Goal: Task Accomplishment & Management: Use online tool/utility

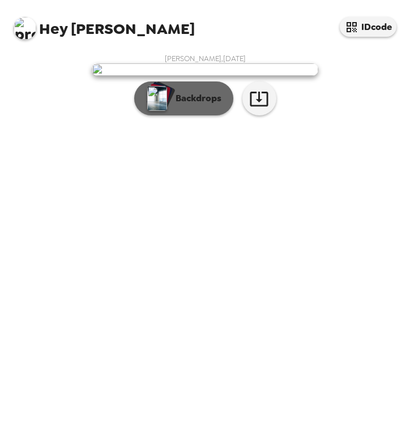
click at [175, 105] on p "Backdrops" at bounding box center [196, 99] width 52 height 14
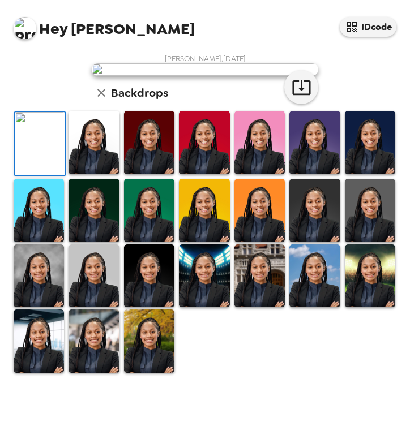
scroll to position [80, 0]
click at [366, 174] on img at bounding box center [370, 142] width 50 height 63
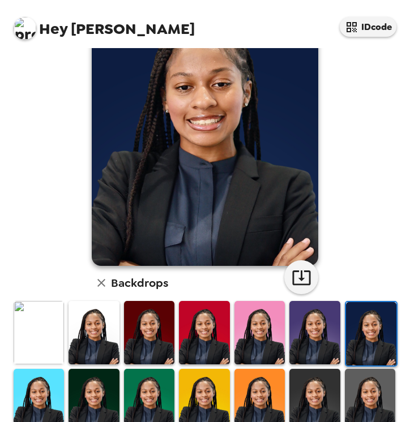
click at [379, 383] on img at bounding box center [370, 400] width 50 height 63
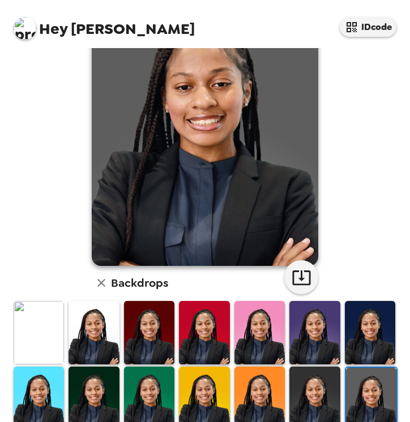
click at [306, 392] on img at bounding box center [314, 398] width 50 height 63
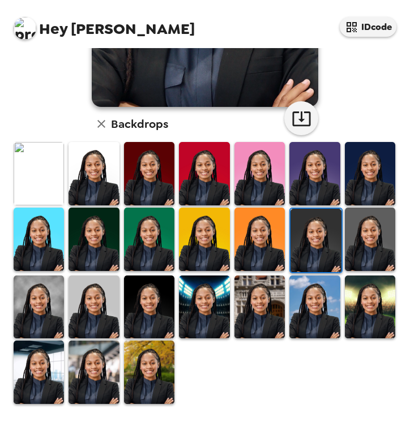
click at [270, 329] on img at bounding box center [259, 307] width 50 height 63
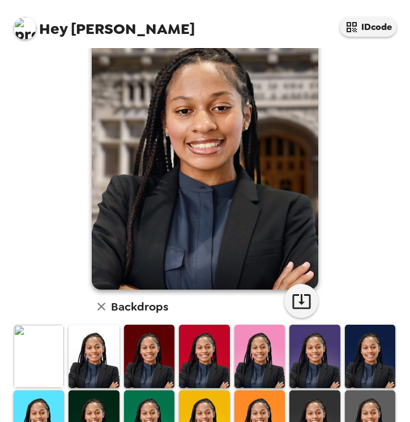
scroll to position [56, 0]
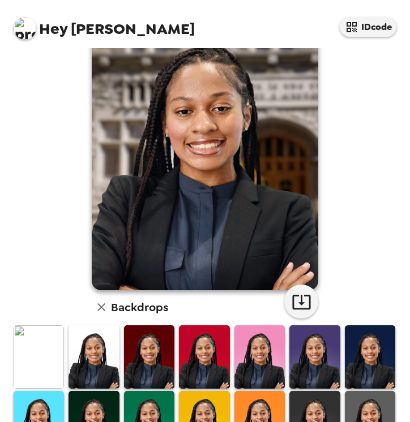
click at [36, 343] on img at bounding box center [39, 357] width 50 height 63
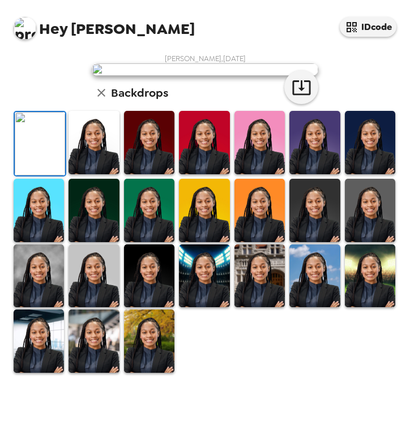
scroll to position [96, 0]
click at [22, 301] on img at bounding box center [39, 276] width 50 height 63
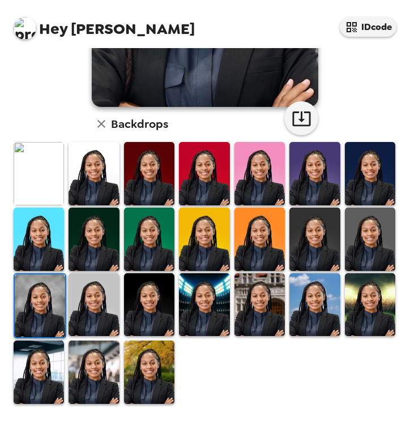
scroll to position [240, 0]
click at [38, 301] on img at bounding box center [40, 306] width 50 height 63
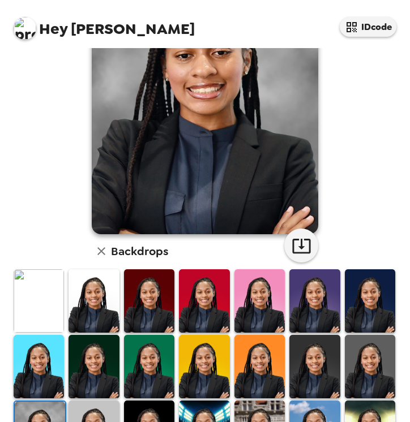
scroll to position [72, 0]
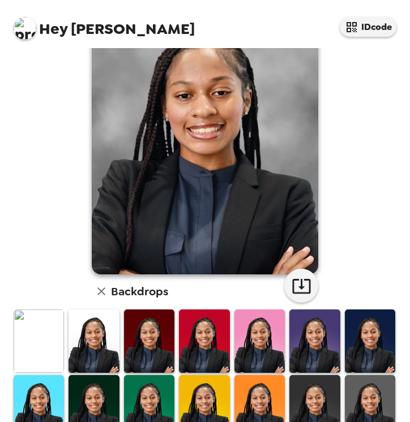
click at [95, 328] on img at bounding box center [94, 341] width 50 height 63
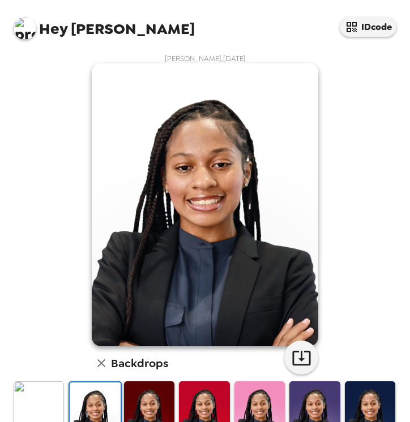
scroll to position [1, 0]
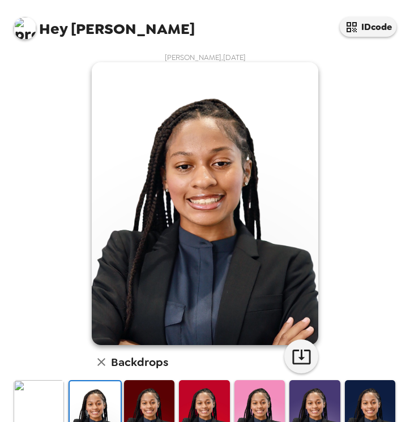
click at [370, 394] on img at bounding box center [370, 411] width 50 height 63
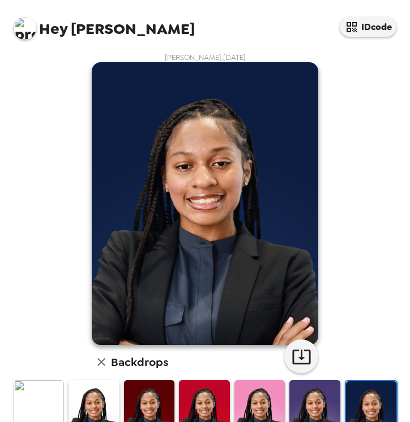
click at [44, 399] on img at bounding box center [39, 411] width 50 height 63
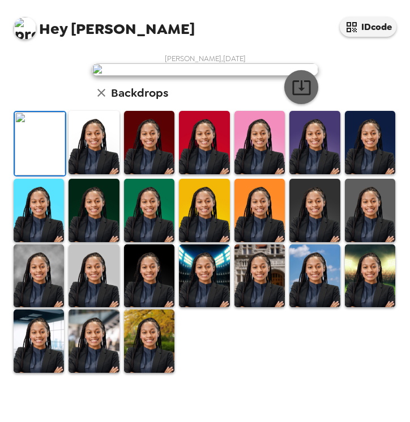
click at [297, 104] on button "button" at bounding box center [301, 87] width 34 height 34
click at [19, 281] on div "[PERSON_NAME] , [DATE] Backdrops" at bounding box center [204, 214] width 387 height 320
click at [54, 292] on img at bounding box center [39, 276] width 50 height 63
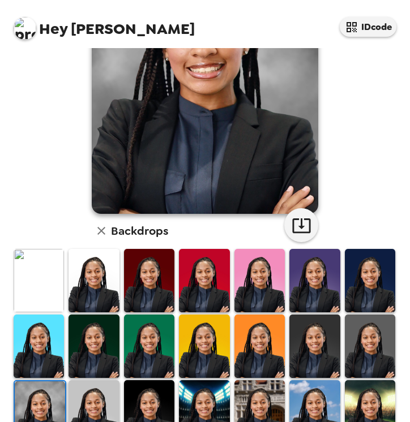
scroll to position [137, 0]
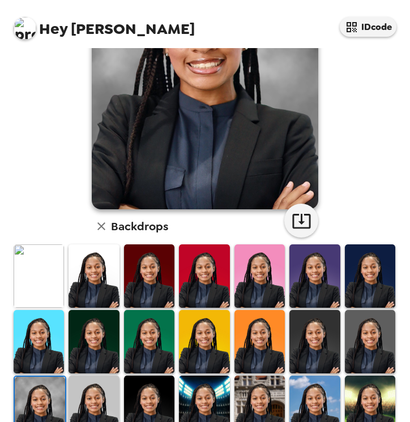
click at [159, 412] on img at bounding box center [149, 407] width 50 height 63
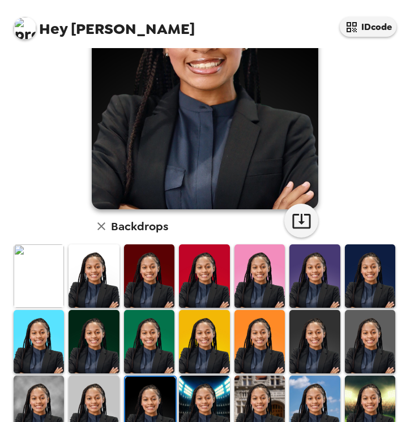
click at [117, 410] on img at bounding box center [94, 407] width 50 height 63
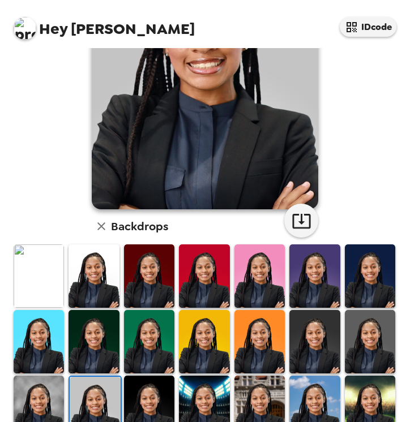
click at [144, 406] on img at bounding box center [149, 407] width 50 height 63
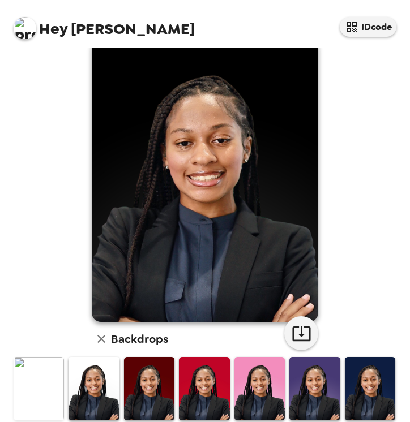
scroll to position [25, 0]
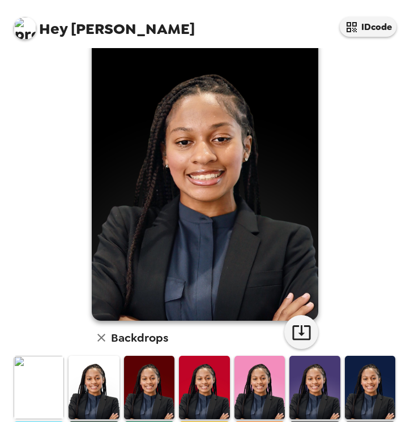
click at [105, 383] on img at bounding box center [94, 387] width 50 height 63
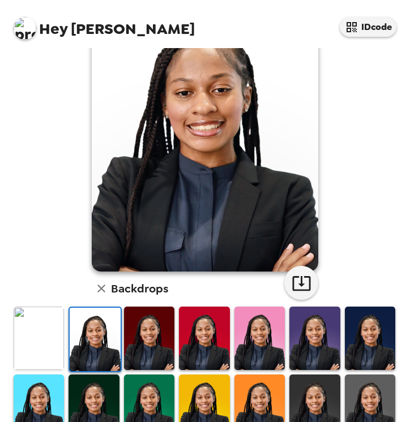
scroll to position [75, 0]
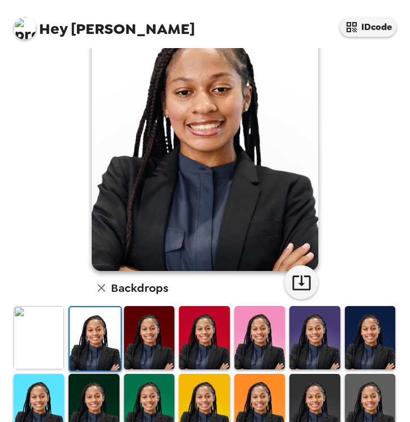
click at [383, 357] on img at bounding box center [370, 337] width 50 height 63
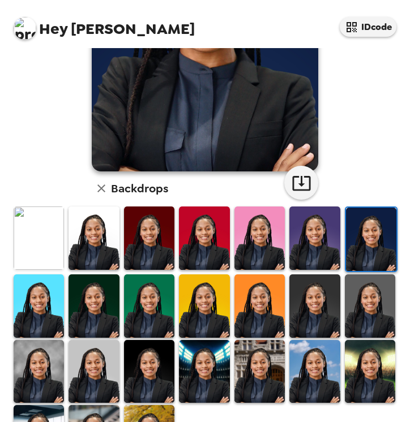
scroll to position [177, 0]
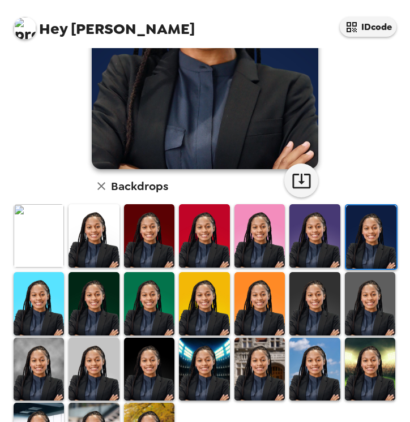
click at [328, 328] on img at bounding box center [314, 303] width 50 height 63
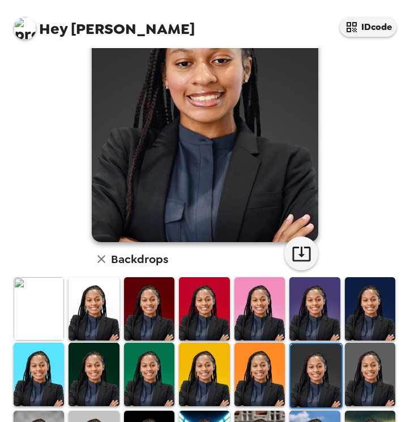
scroll to position [105, 0]
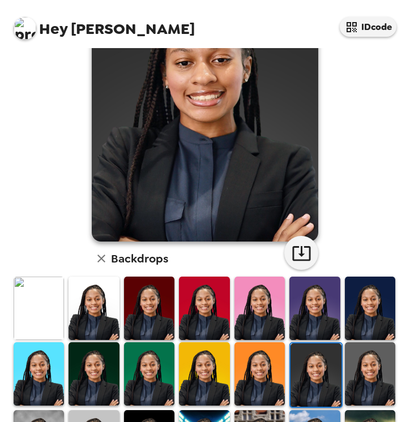
click at [364, 365] on img at bounding box center [370, 374] width 50 height 63
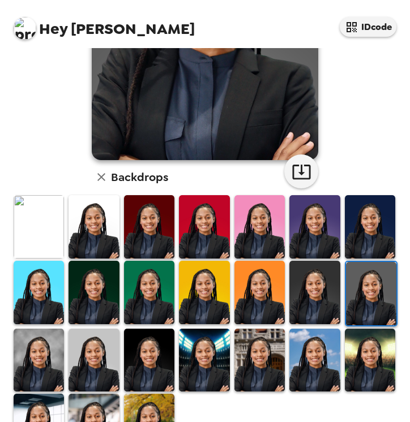
scroll to position [213, 0]
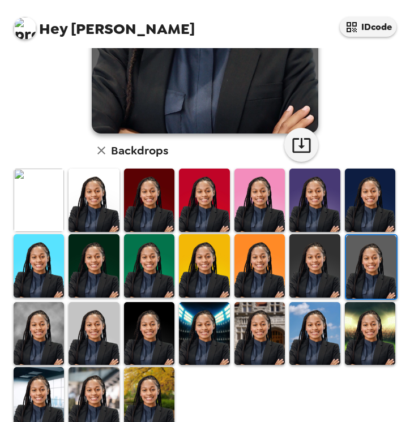
click at [305, 271] on img at bounding box center [314, 265] width 50 height 63
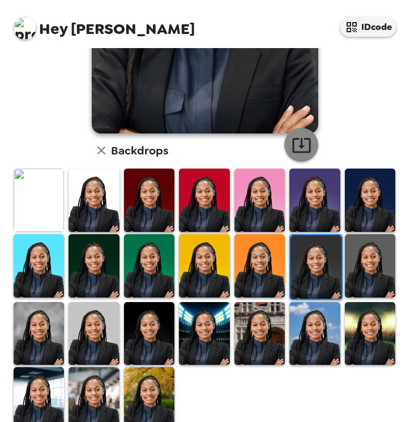
click at [297, 145] on icon "button" at bounding box center [302, 145] width 20 height 20
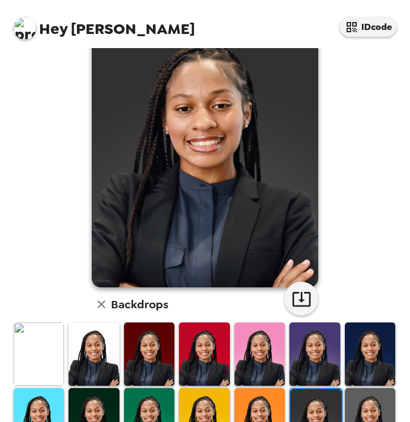
scroll to position [60, 0]
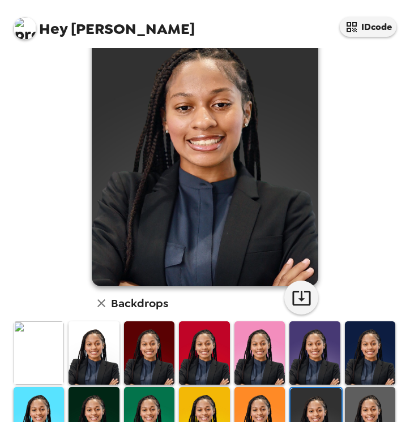
click at [87, 333] on img at bounding box center [94, 353] width 50 height 63
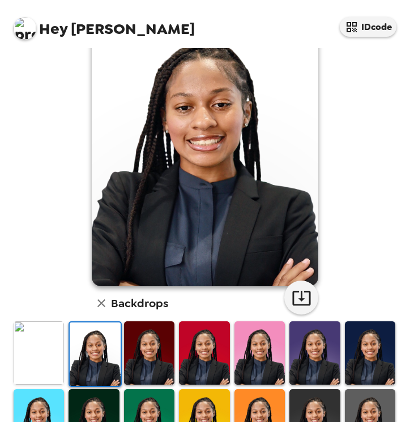
click at [37, 361] on img at bounding box center [39, 353] width 50 height 63
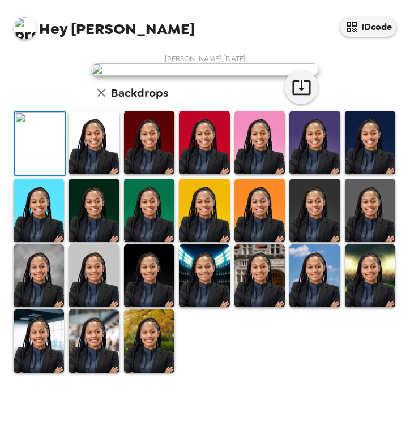
scroll to position [143, 0]
click at [335, 242] on img at bounding box center [314, 210] width 50 height 63
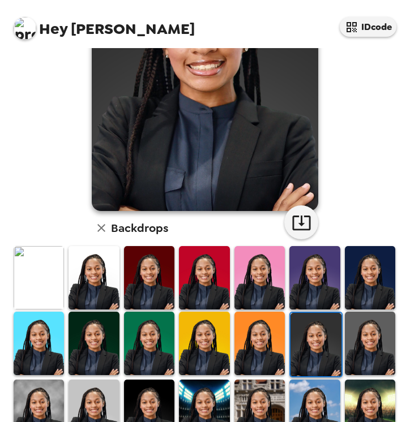
scroll to position [140, 0]
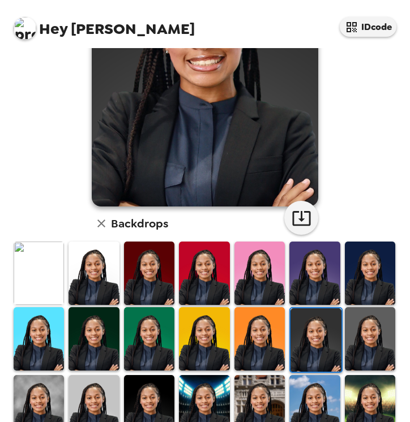
click at [109, 396] on img at bounding box center [94, 406] width 50 height 63
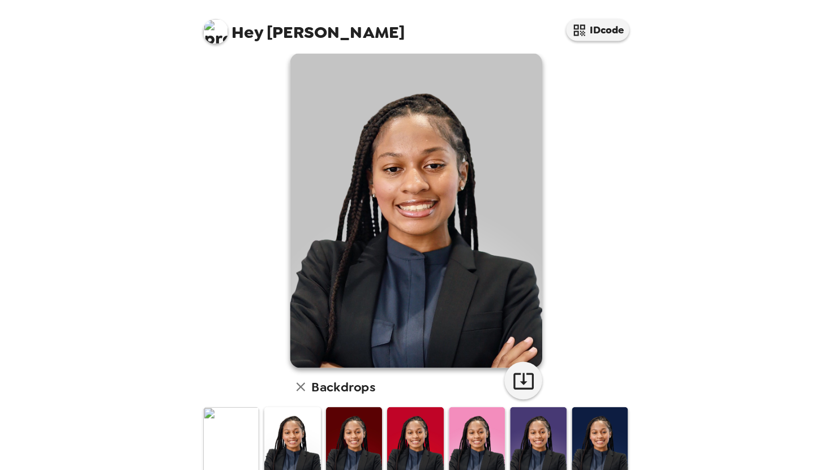
scroll to position [0, 0]
